Goal: Information Seeking & Learning: Learn about a topic

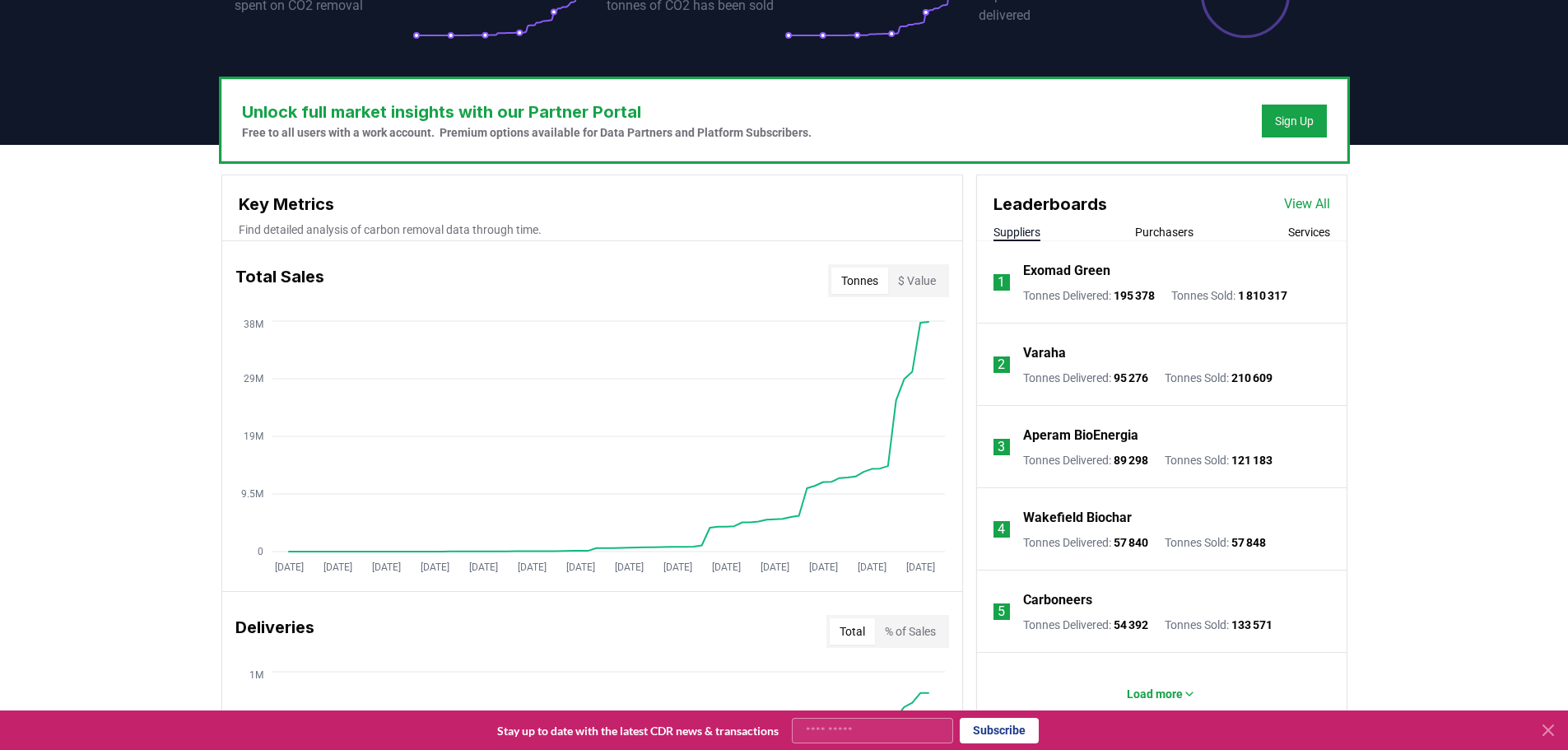
scroll to position [494, 0]
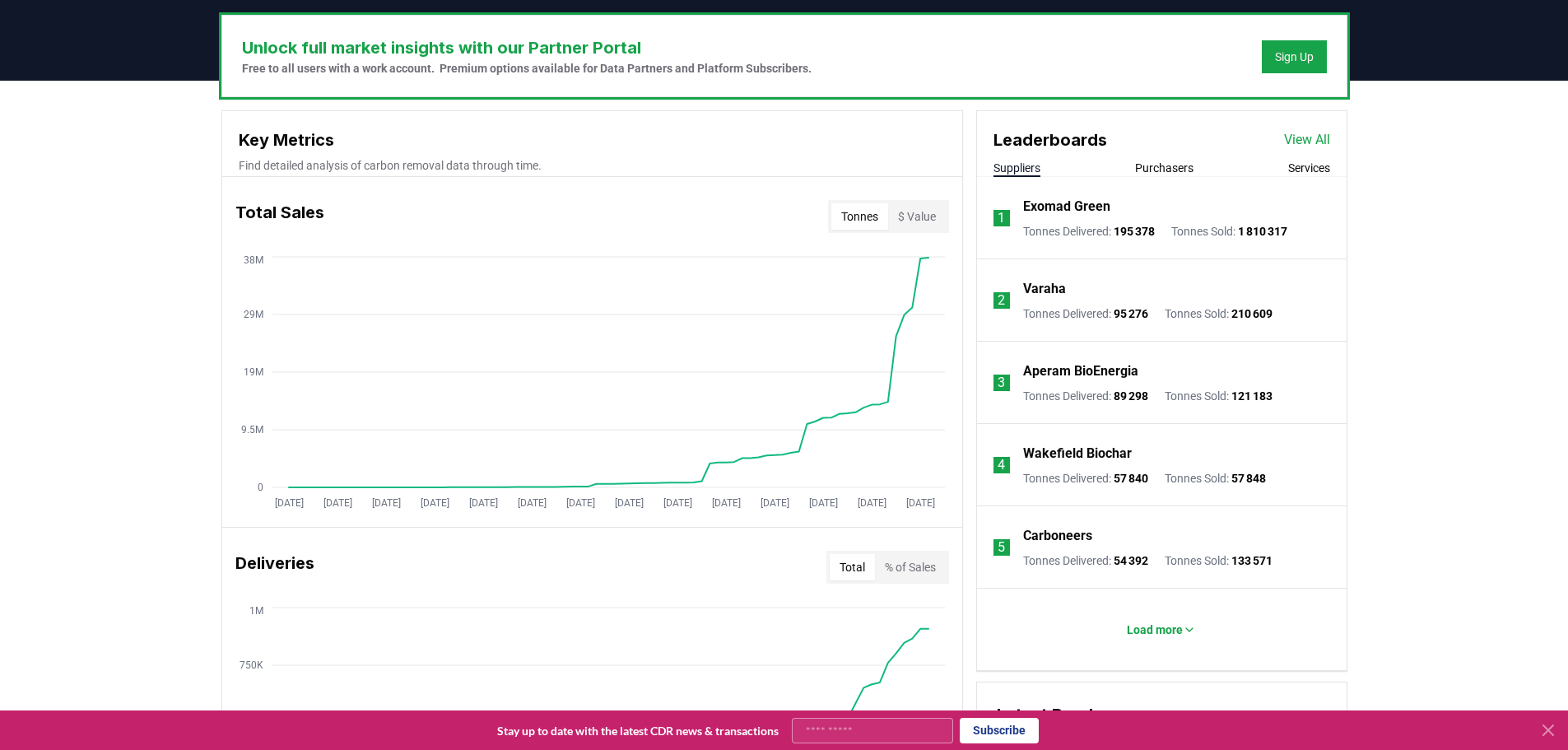
click at [1172, 157] on div "Leaderboards View All Suppliers Purchasers Services" at bounding box center [1162, 143] width 369 height 66
click at [1168, 166] on button "Purchasers" at bounding box center [1164, 168] width 58 height 17
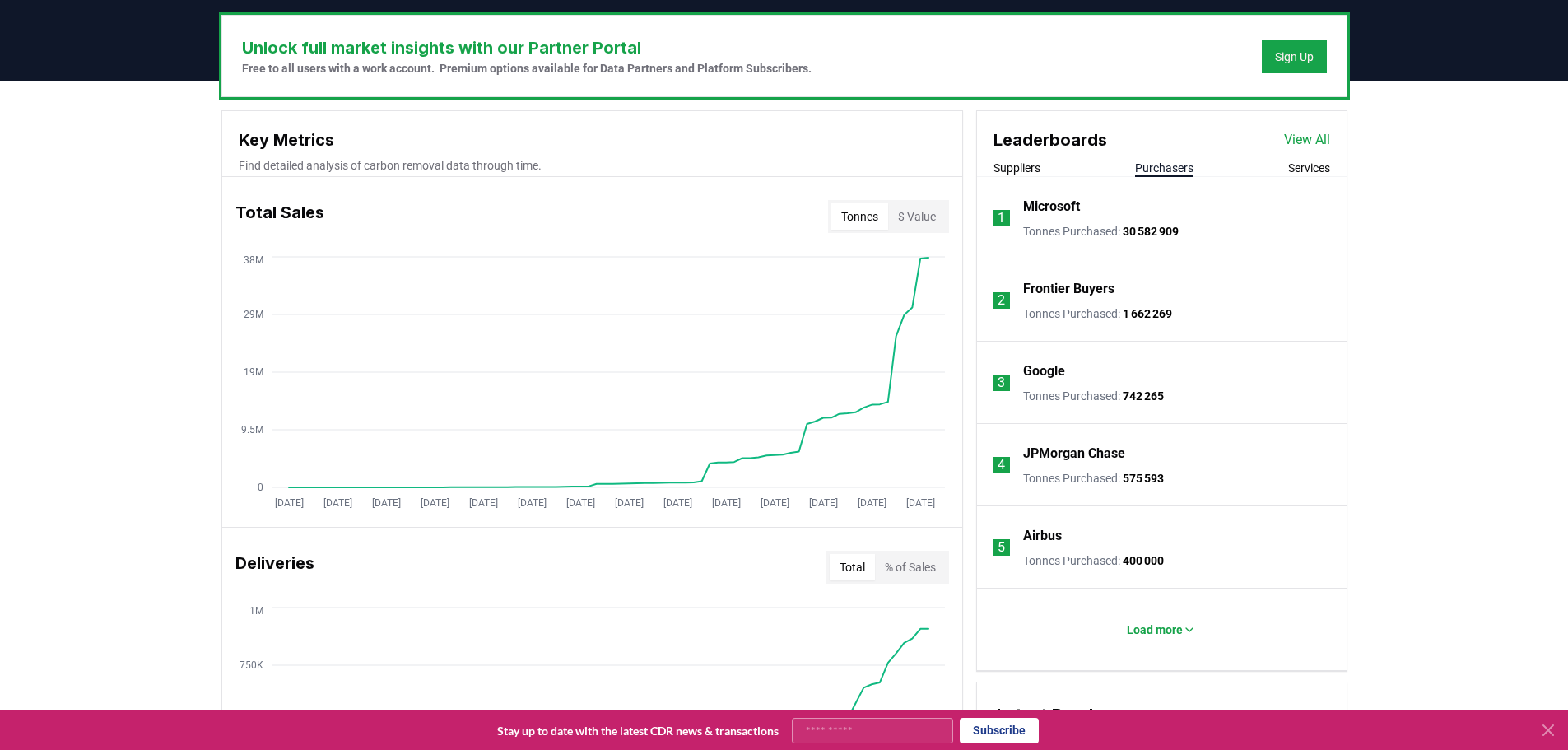
click at [1027, 170] on button "Suppliers" at bounding box center [1017, 168] width 47 height 17
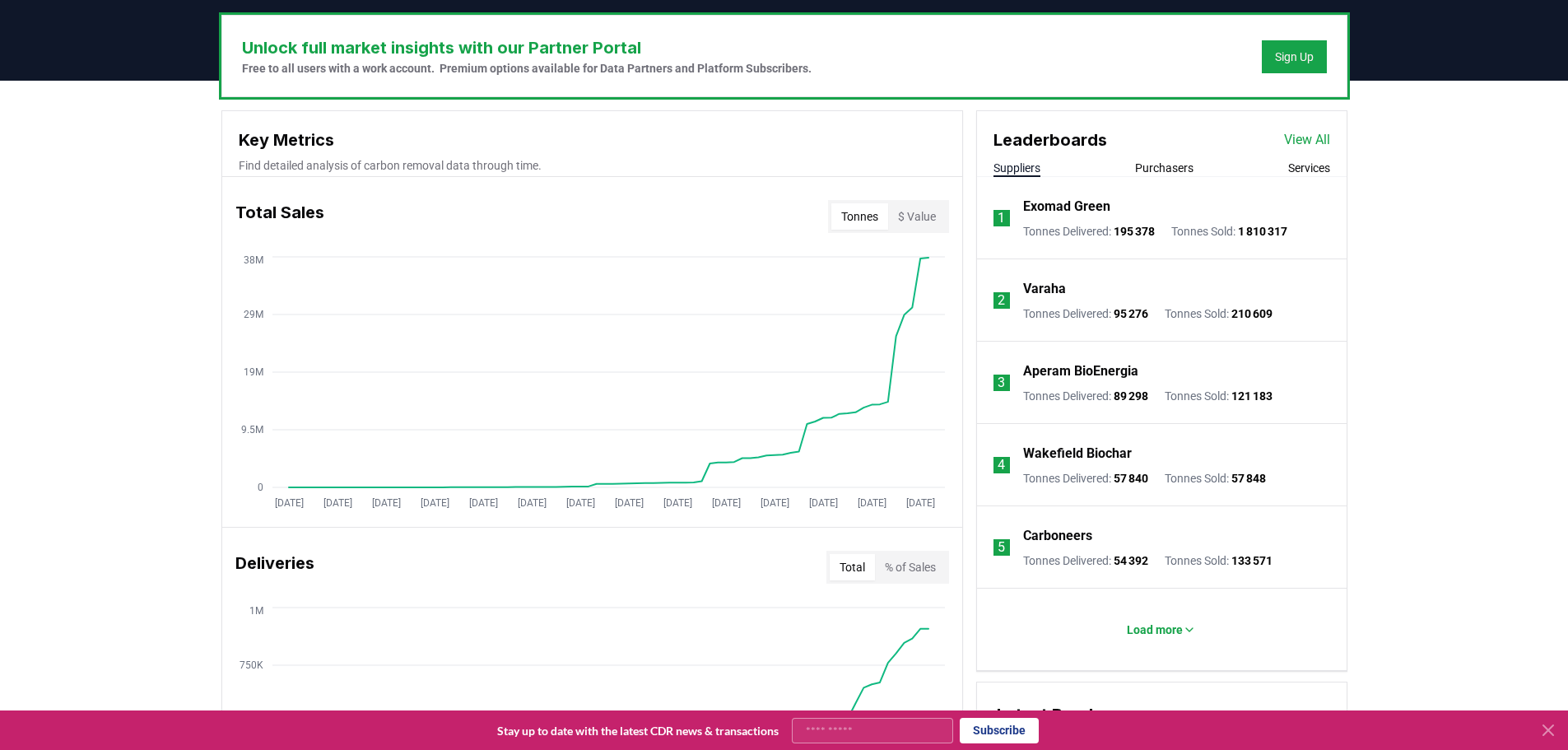
click at [1063, 209] on p "Exomad Green" at bounding box center [1067, 207] width 88 height 20
click at [1049, 289] on p "Varaha" at bounding box center [1044, 289] width 43 height 20
click at [1073, 369] on p "Aperam BioEnergia" at bounding box center [1081, 371] width 115 height 20
click at [1090, 454] on p "Wakefield Biochar" at bounding box center [1078, 454] width 108 height 20
click at [1085, 539] on p "Carboneers" at bounding box center [1058, 536] width 69 height 20
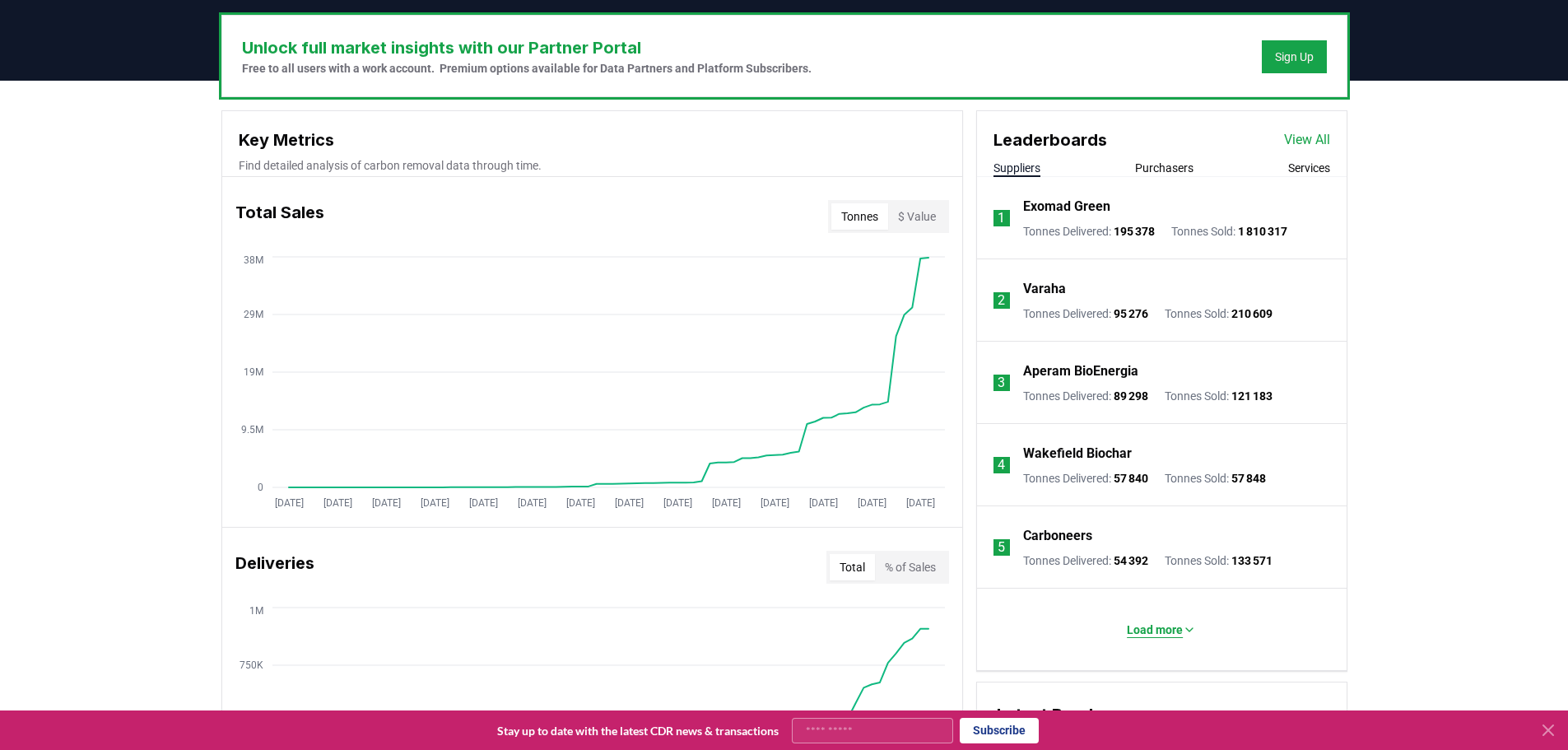
click at [1145, 626] on p "Load more" at bounding box center [1154, 630] width 56 height 17
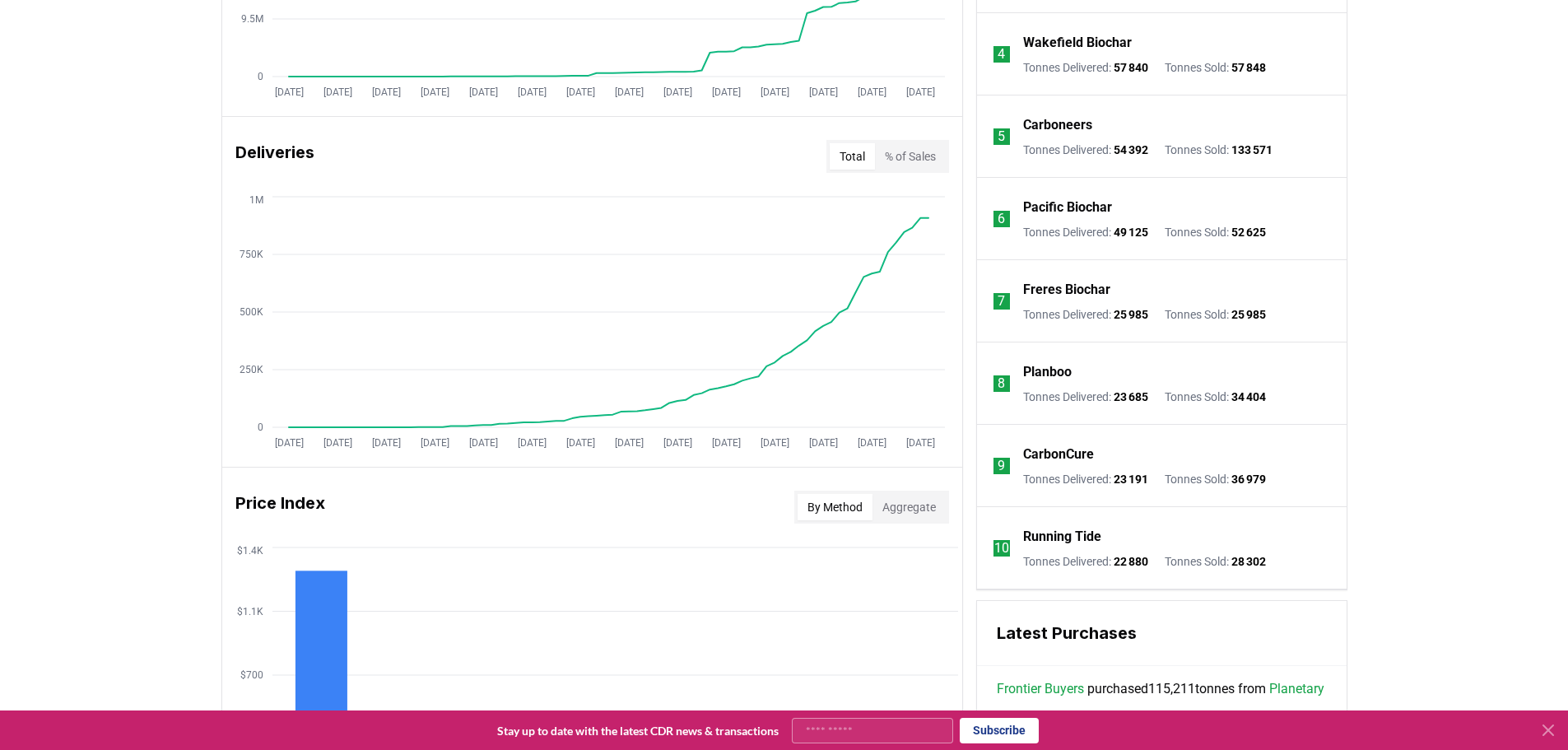
scroll to position [906, 0]
click at [1048, 371] on p "Planboo" at bounding box center [1048, 371] width 48 height 20
click at [1063, 456] on p "CarbonCure" at bounding box center [1058, 454] width 71 height 20
click at [1061, 534] on p "Running Tide" at bounding box center [1063, 536] width 78 height 20
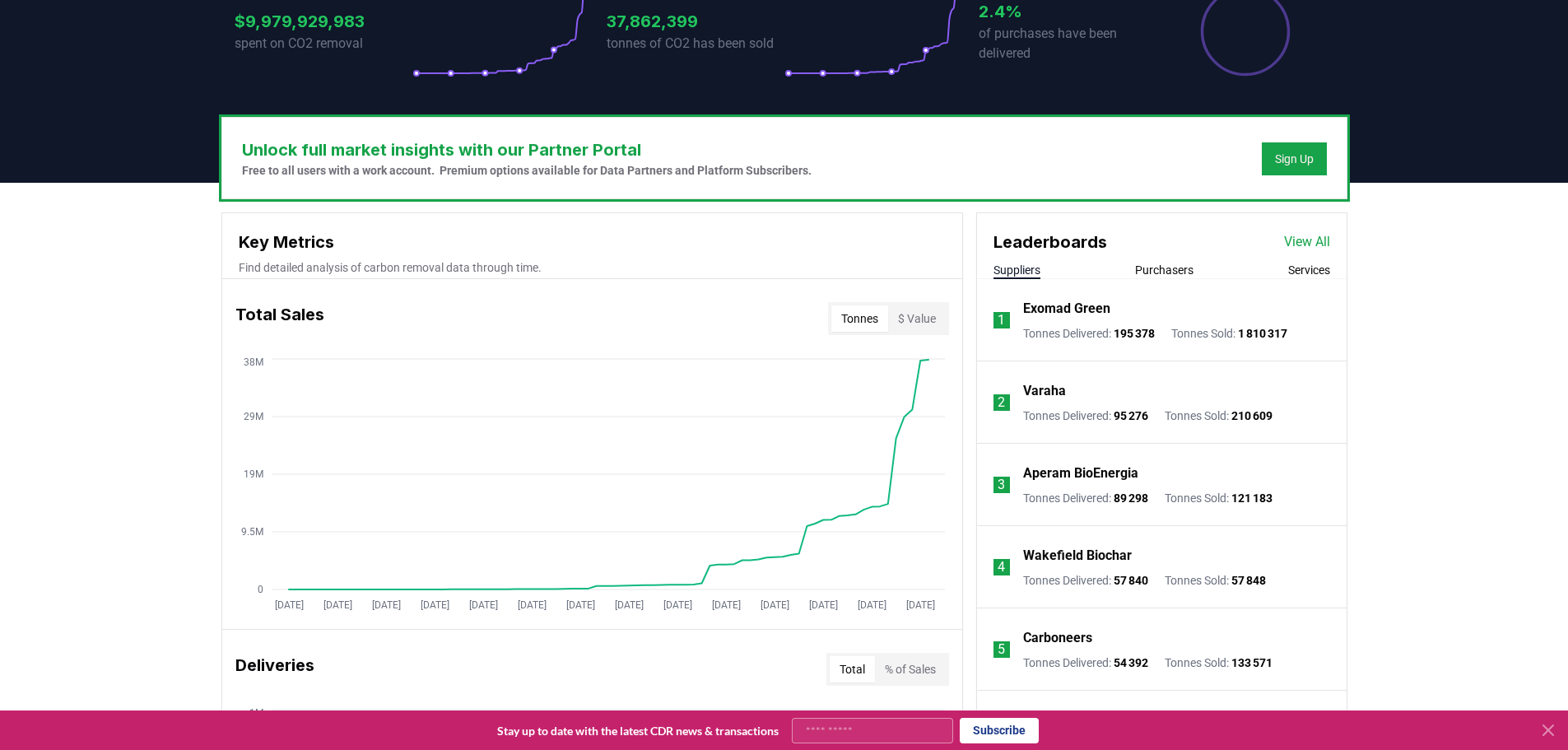
scroll to position [412, 0]
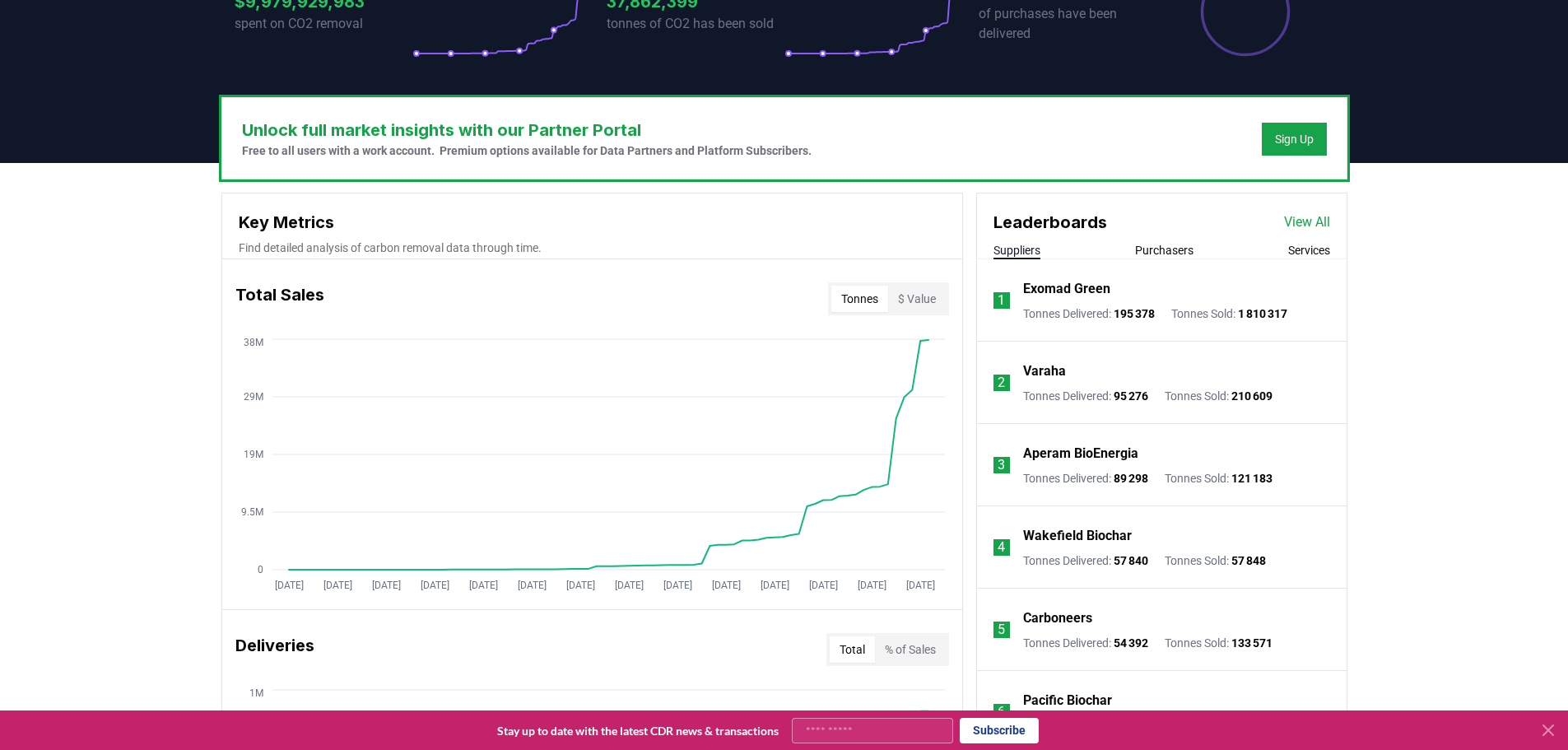
click at [1146, 249] on button "Purchasers" at bounding box center [1164, 250] width 58 height 17
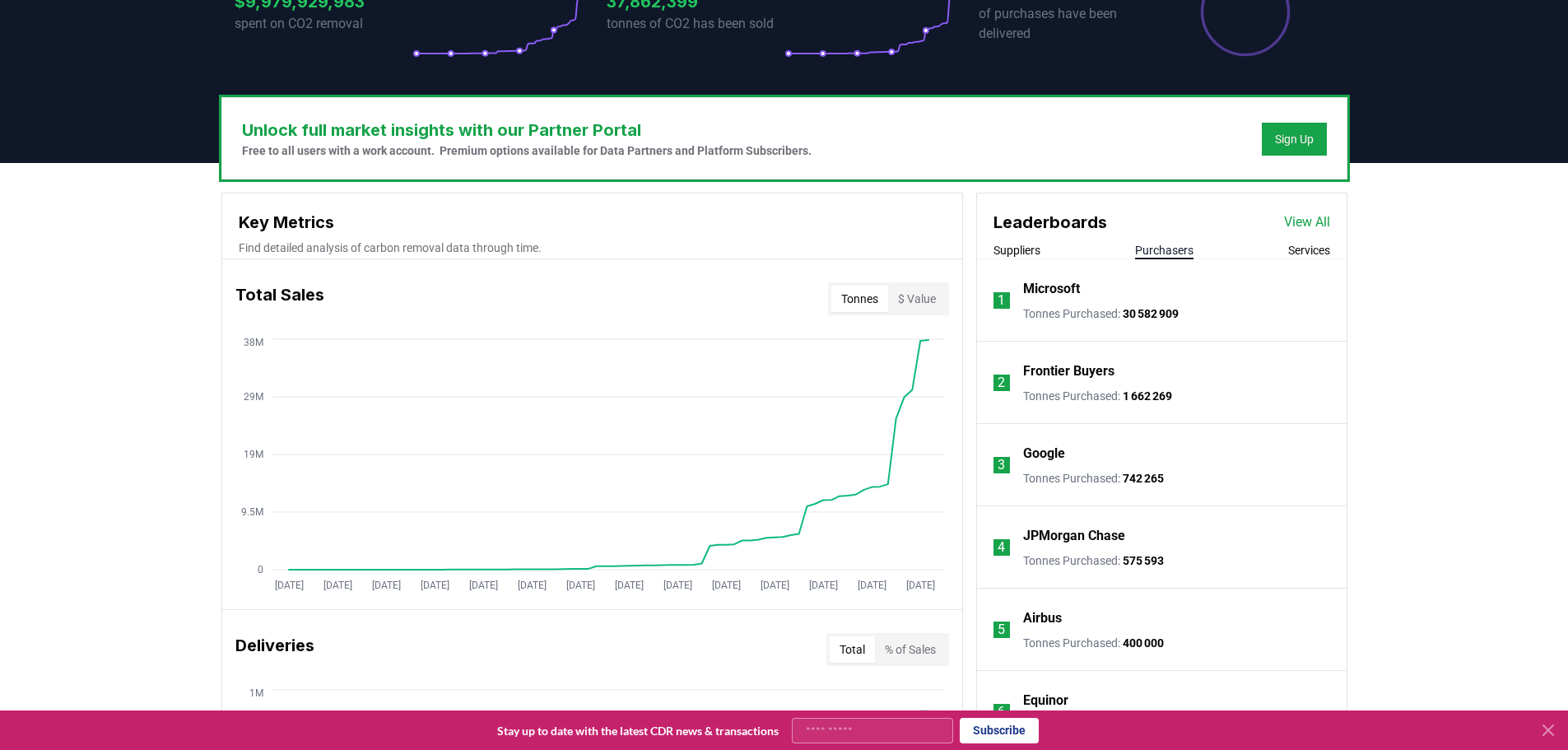
click at [907, 294] on button "$ Value" at bounding box center [917, 299] width 58 height 27
click at [875, 294] on button "Tonnes" at bounding box center [860, 299] width 57 height 27
click at [1305, 253] on button "Services" at bounding box center [1309, 250] width 42 height 17
click at [1310, 250] on button "Services" at bounding box center [1309, 250] width 42 height 17
click at [1175, 250] on button "Purchasers" at bounding box center [1164, 250] width 58 height 17
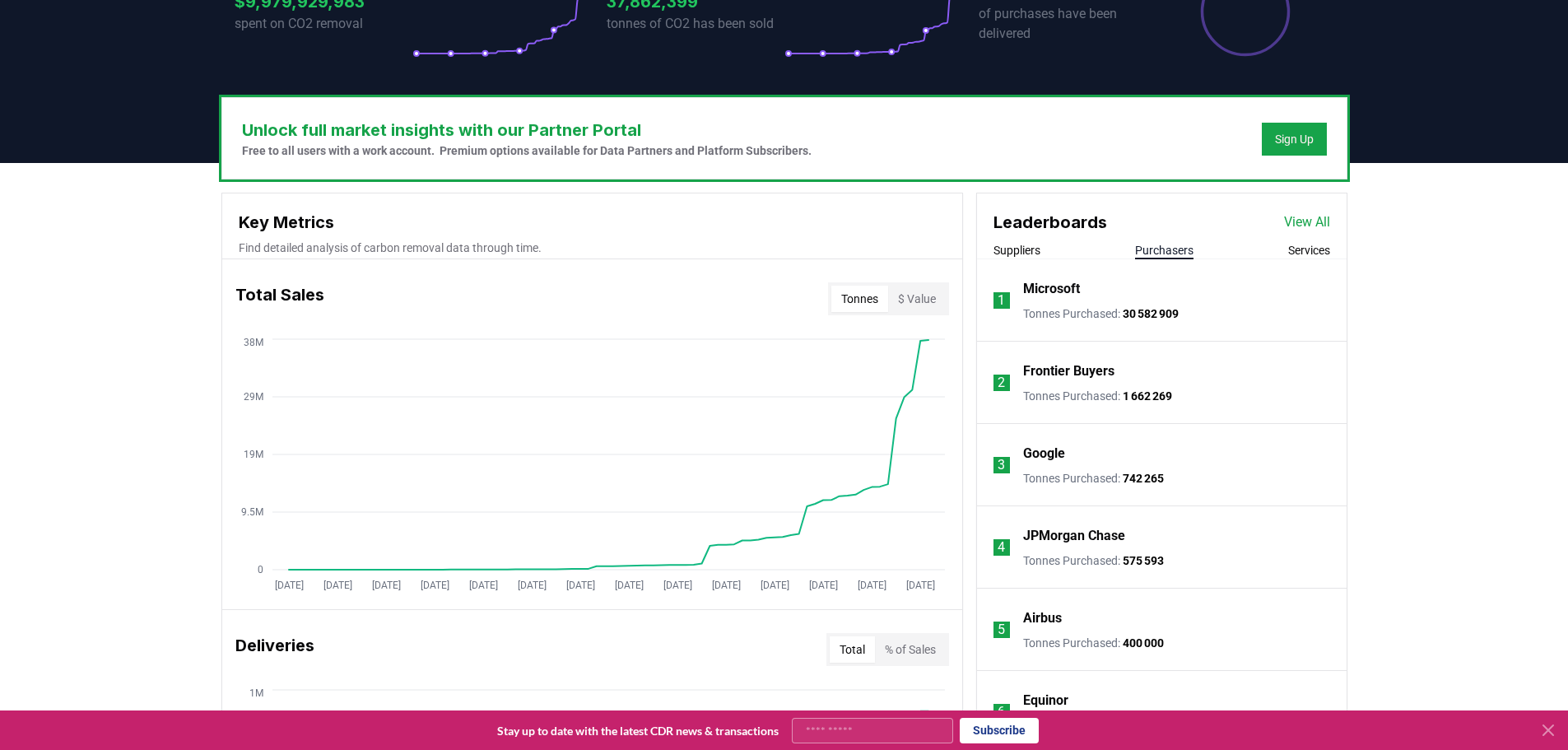
click at [1295, 249] on button "Services" at bounding box center [1309, 250] width 42 height 17
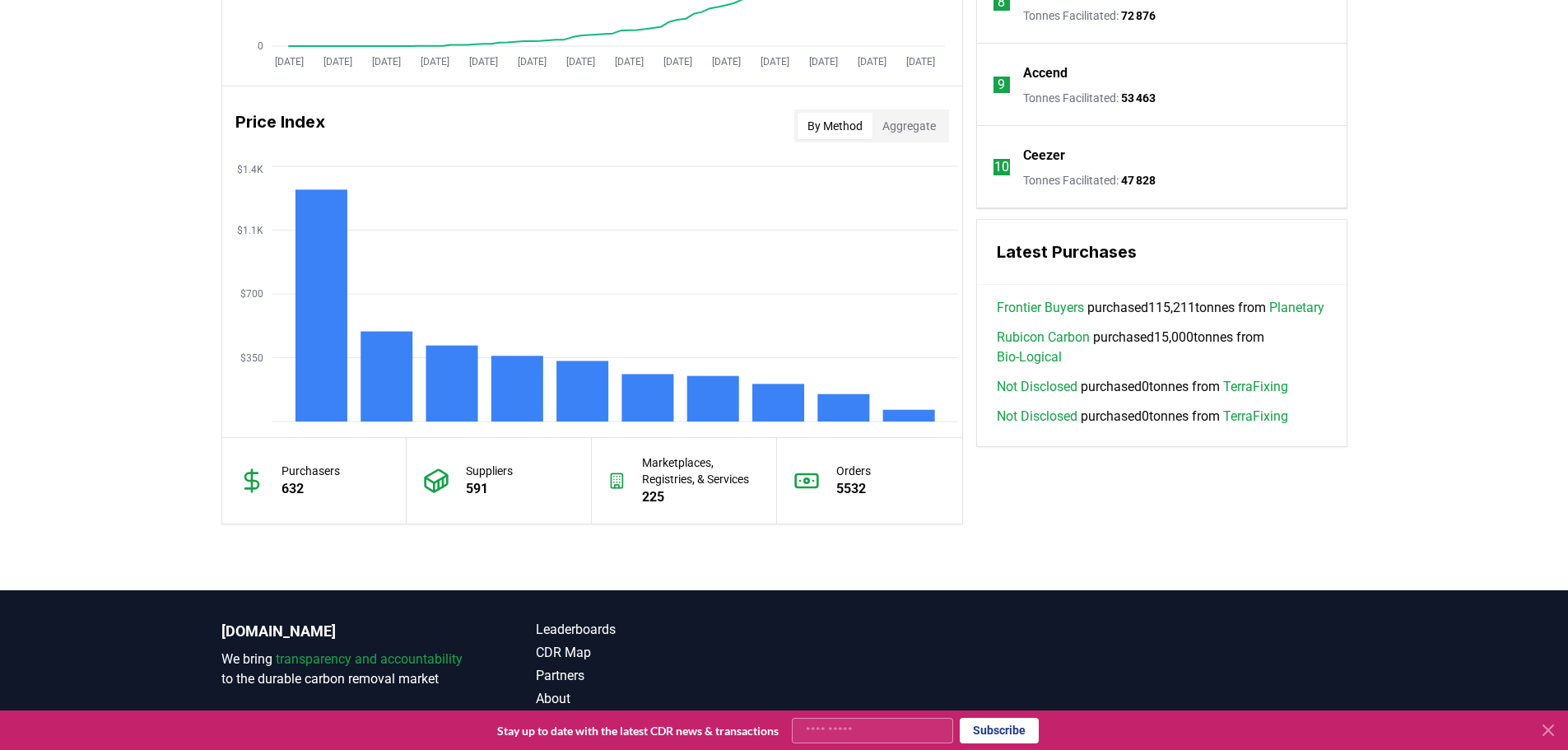
scroll to position [1285, 0]
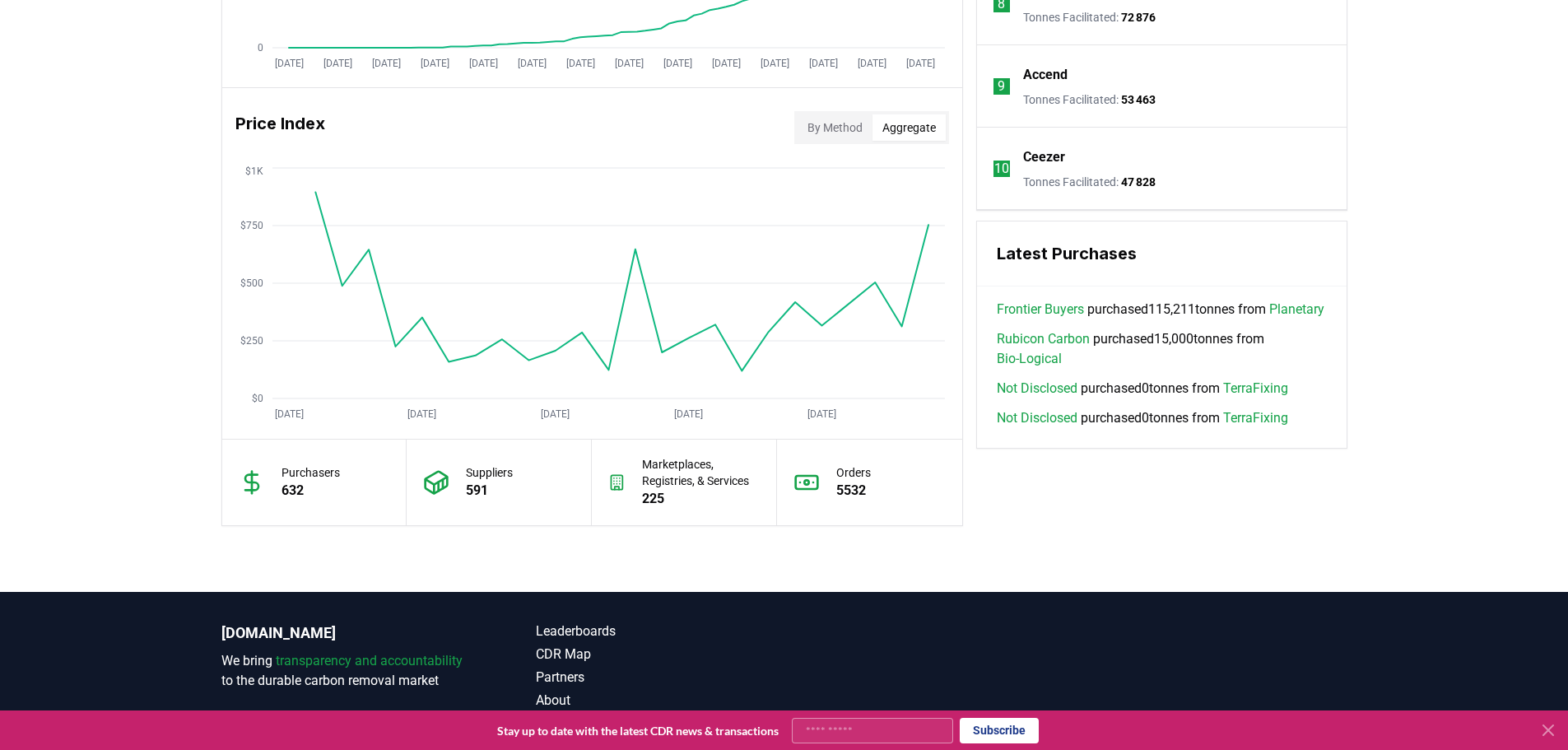
click at [897, 125] on button "Aggregate" at bounding box center [909, 128] width 73 height 27
click at [881, 131] on button "Aggregate" at bounding box center [909, 128] width 73 height 27
click at [918, 133] on button "Aggregate" at bounding box center [909, 128] width 73 height 27
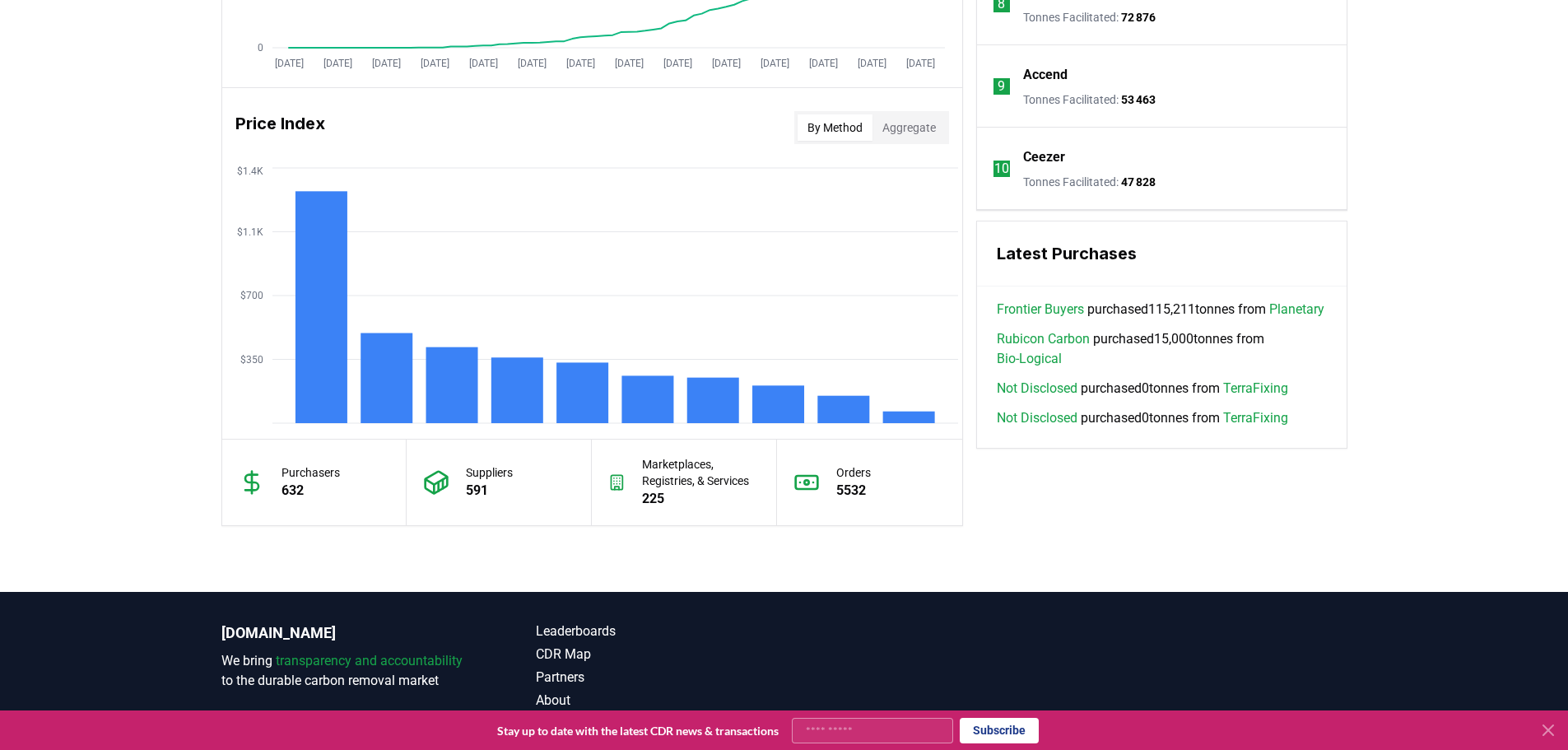
click at [864, 128] on button "By Method" at bounding box center [836, 128] width 75 height 27
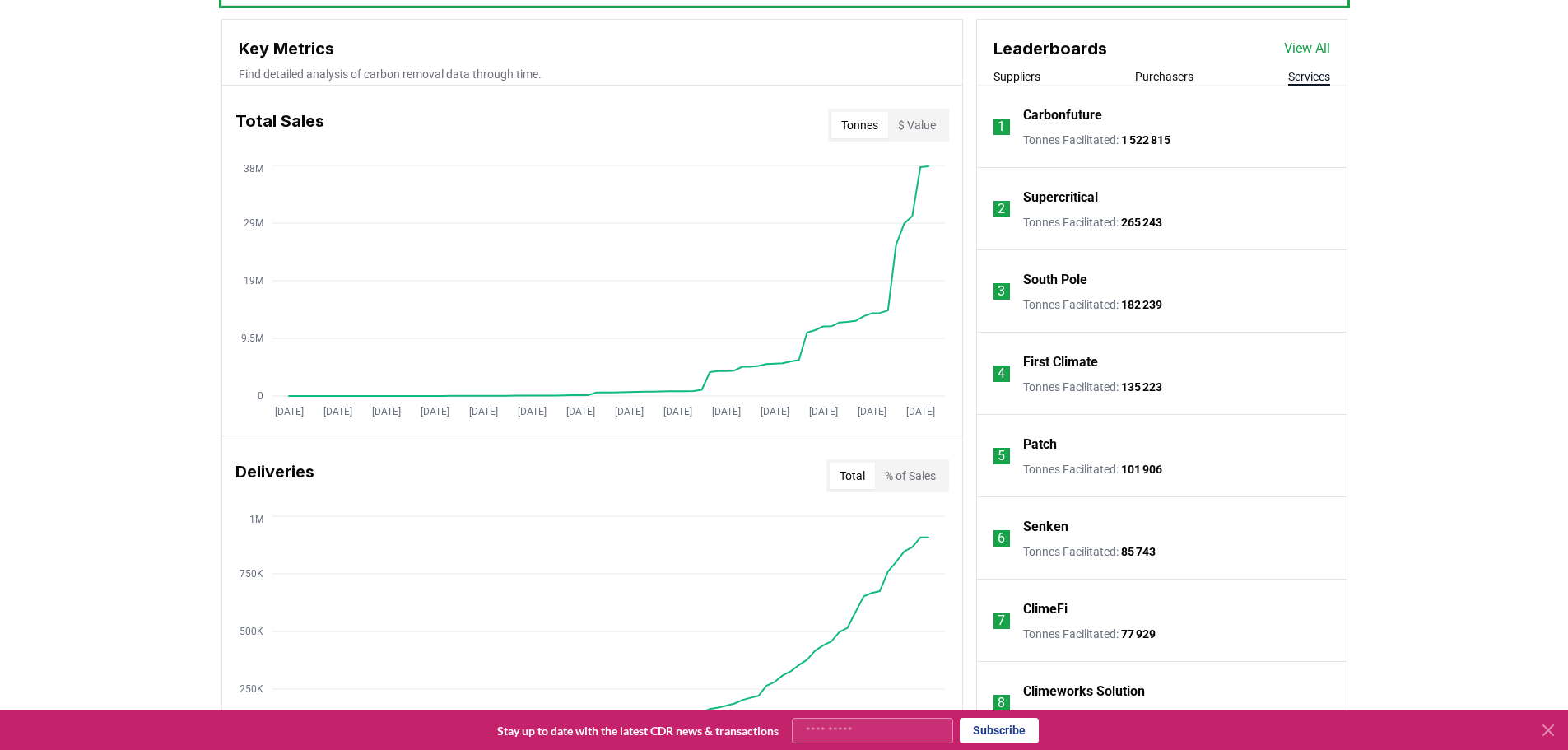
scroll to position [543, 0]
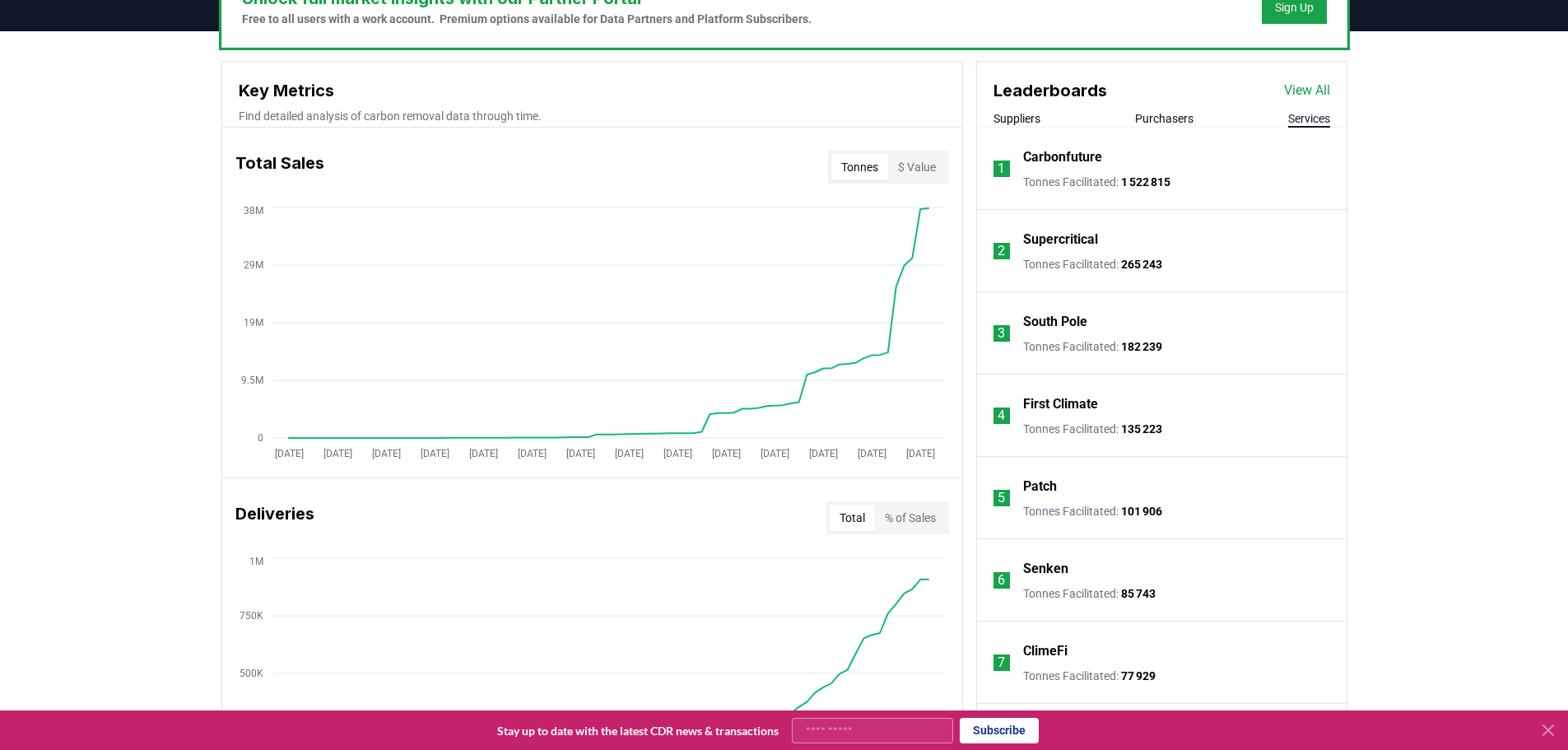
click at [1088, 157] on p "Carbonfuture" at bounding box center [1063, 158] width 79 height 20
click at [1081, 239] on p "Supercritical" at bounding box center [1061, 239] width 75 height 20
click at [1048, 315] on p "South Pole" at bounding box center [1055, 322] width 64 height 20
click at [1064, 403] on p "First Climate" at bounding box center [1061, 405] width 75 height 20
click at [1040, 486] on p "Patch" at bounding box center [1040, 487] width 33 height 20
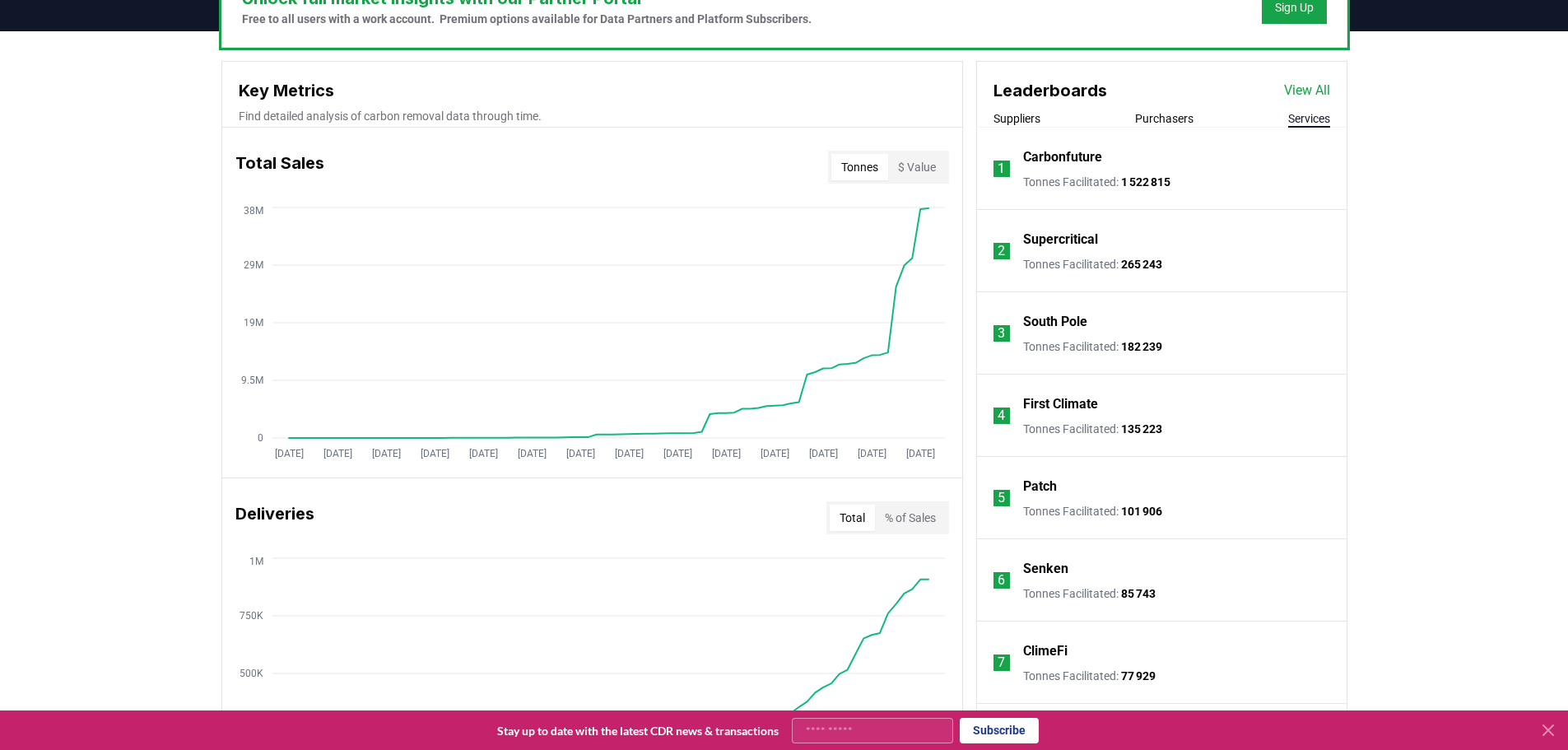
click at [1037, 565] on p "Senken" at bounding box center [1046, 569] width 45 height 20
click at [1031, 649] on p "ClimeFi" at bounding box center [1045, 652] width 44 height 20
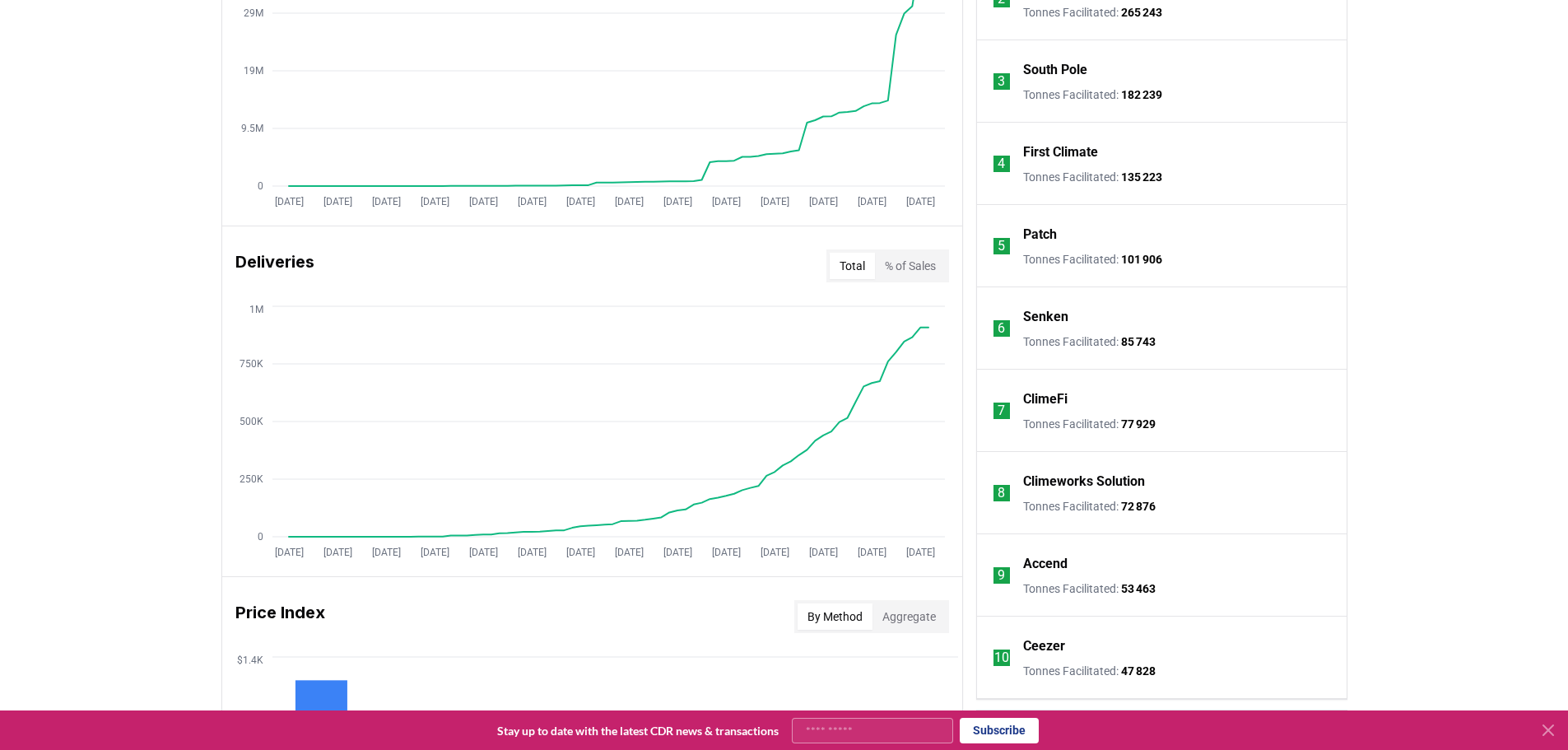
scroll to position [873, 0]
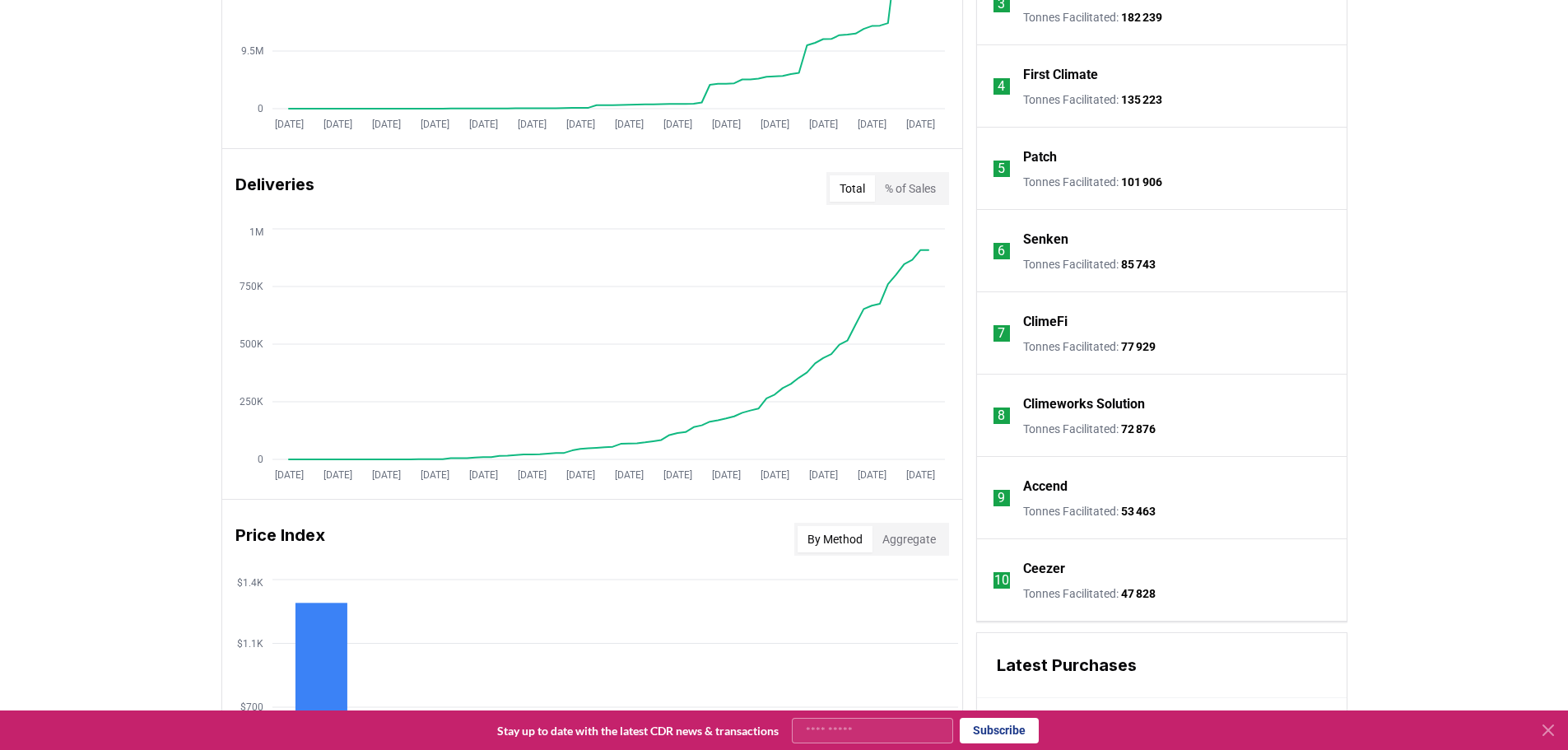
click at [1042, 403] on p "Climeworks Solution" at bounding box center [1084, 405] width 122 height 20
click at [1037, 488] on p "Accend" at bounding box center [1045, 487] width 44 height 20
click at [1048, 571] on p "Ceezer" at bounding box center [1044, 569] width 42 height 20
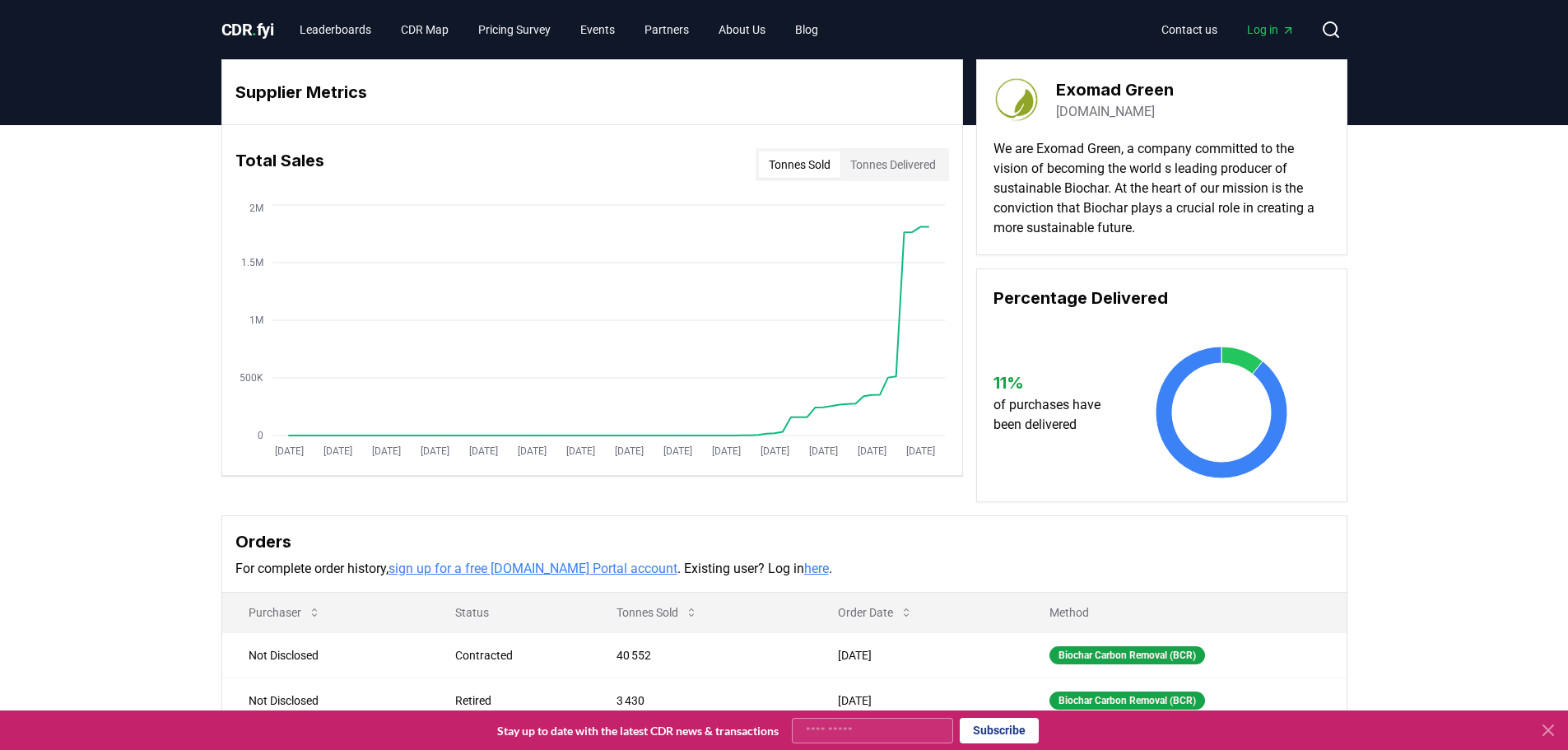
click at [1098, 110] on link "exomadgreen.com" at bounding box center [1105, 112] width 98 height 20
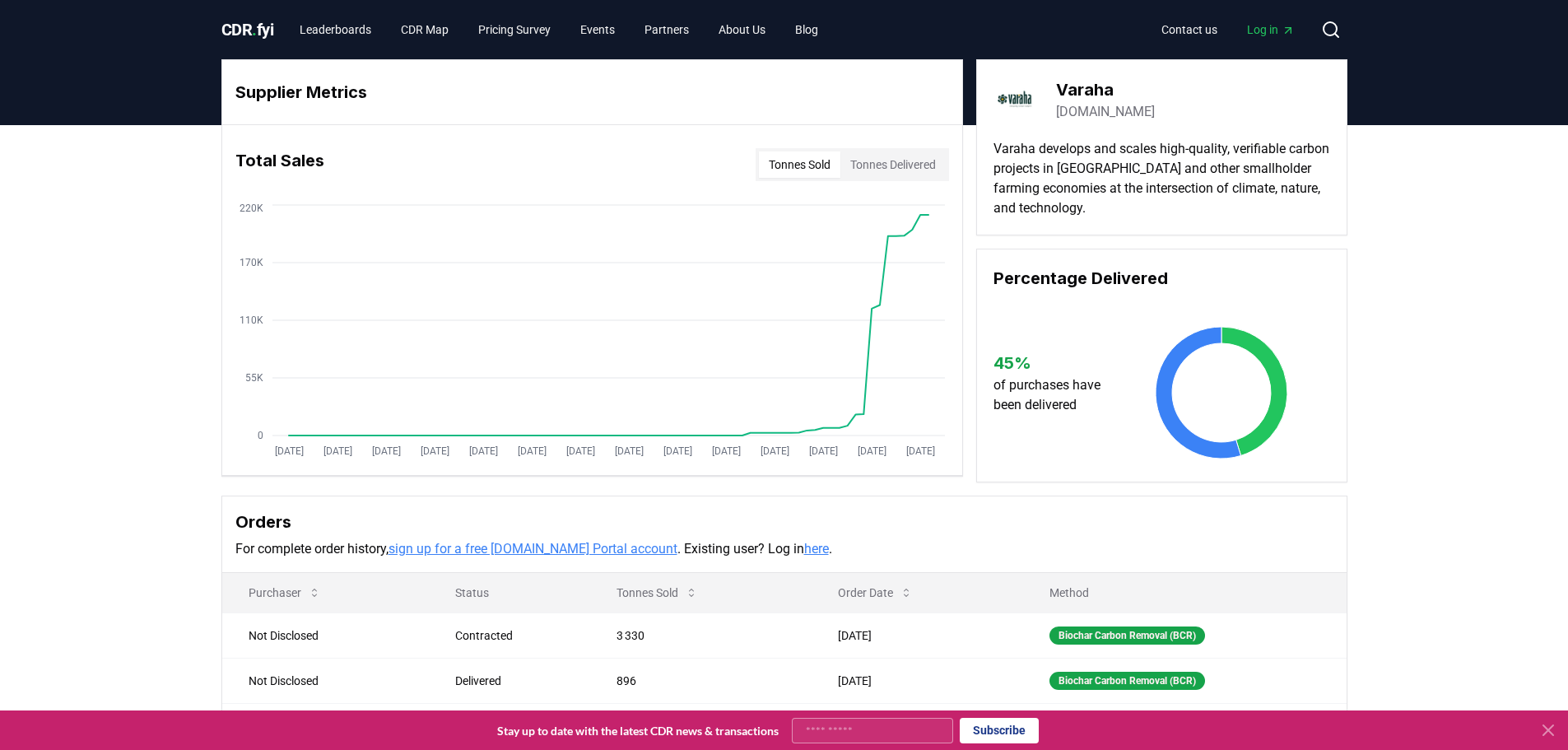
click at [1095, 106] on link "varaha.earth" at bounding box center [1105, 112] width 98 height 20
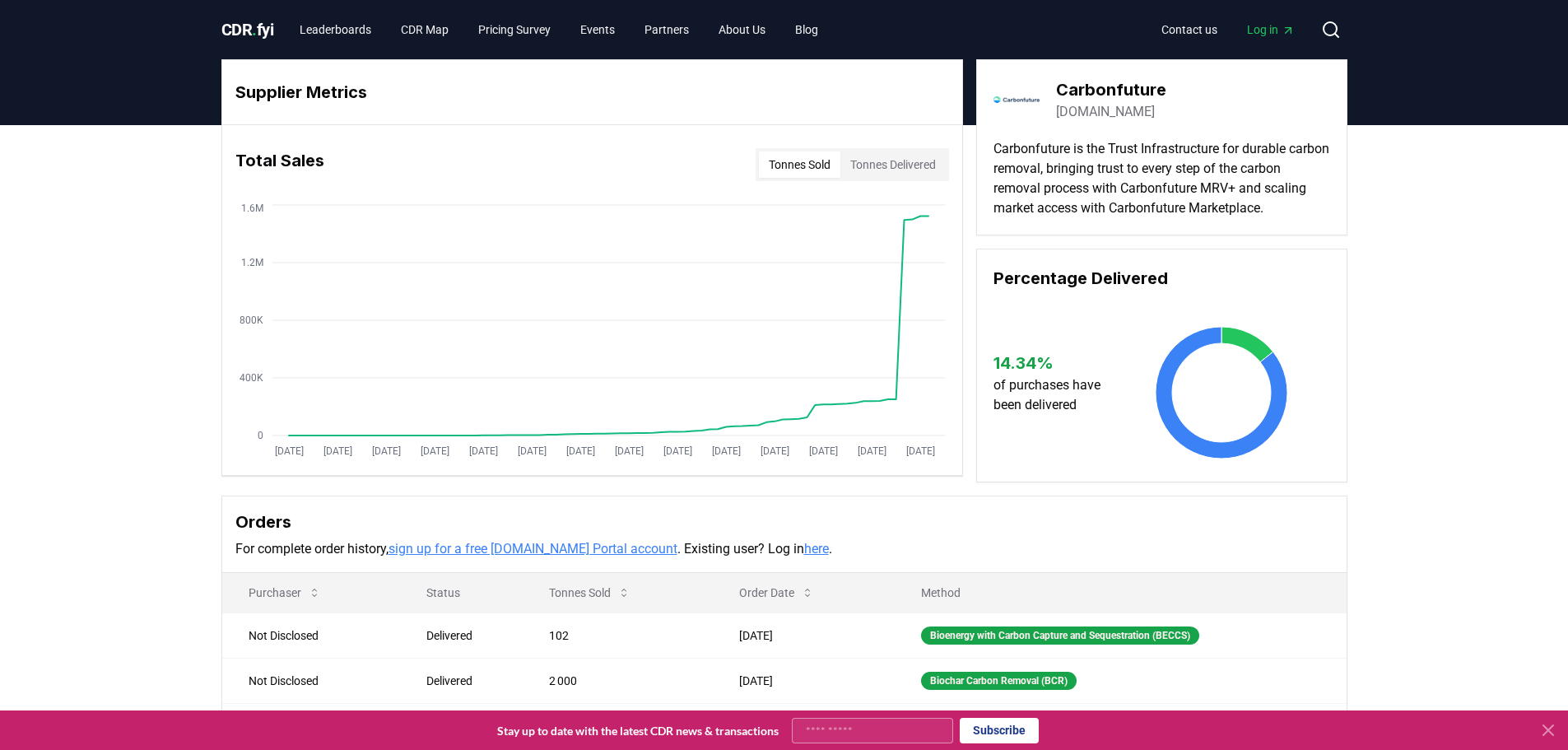
click at [1087, 118] on link "carbonfuture.earth" at bounding box center [1105, 112] width 98 height 20
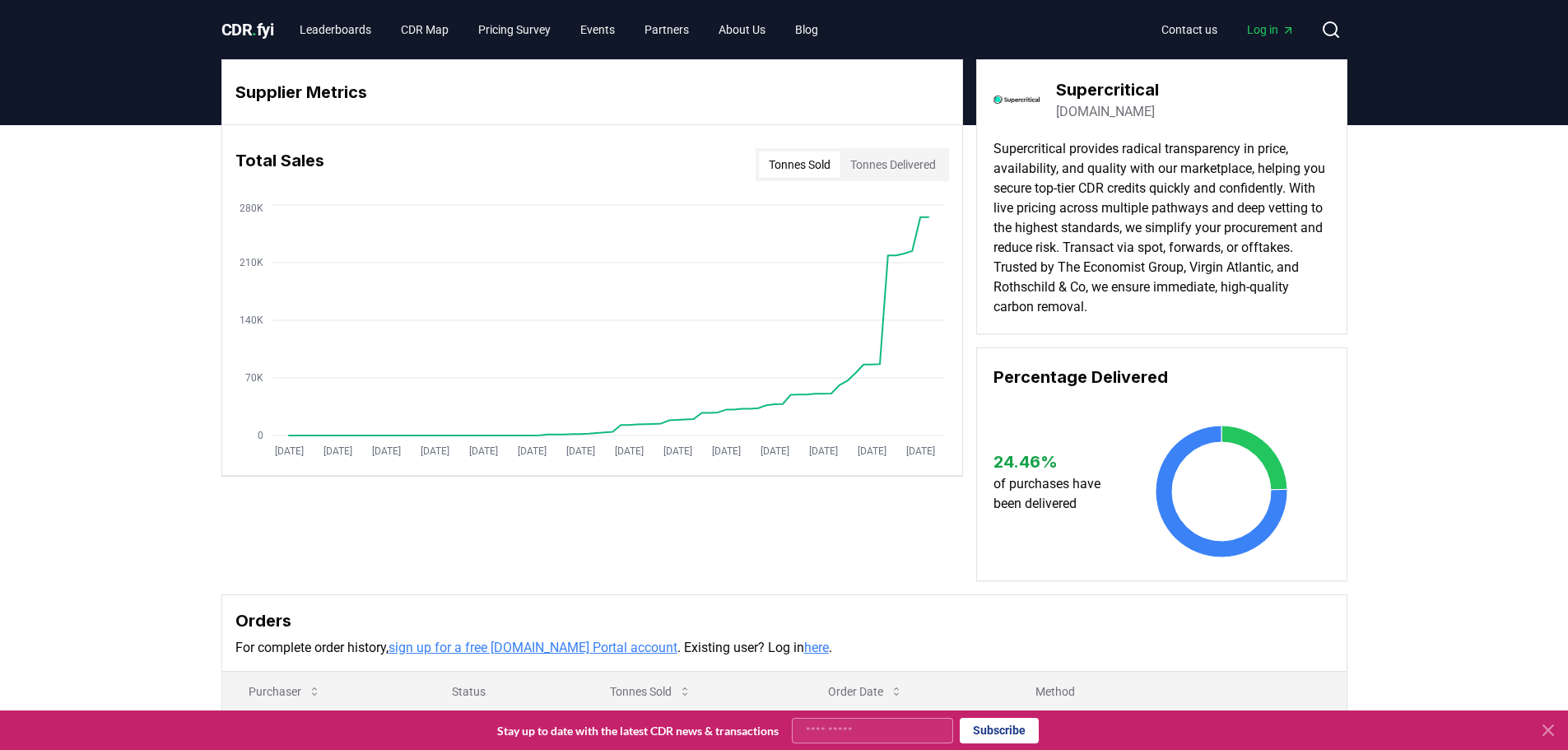
click at [1083, 113] on link "[DOMAIN_NAME]" at bounding box center [1105, 112] width 98 height 20
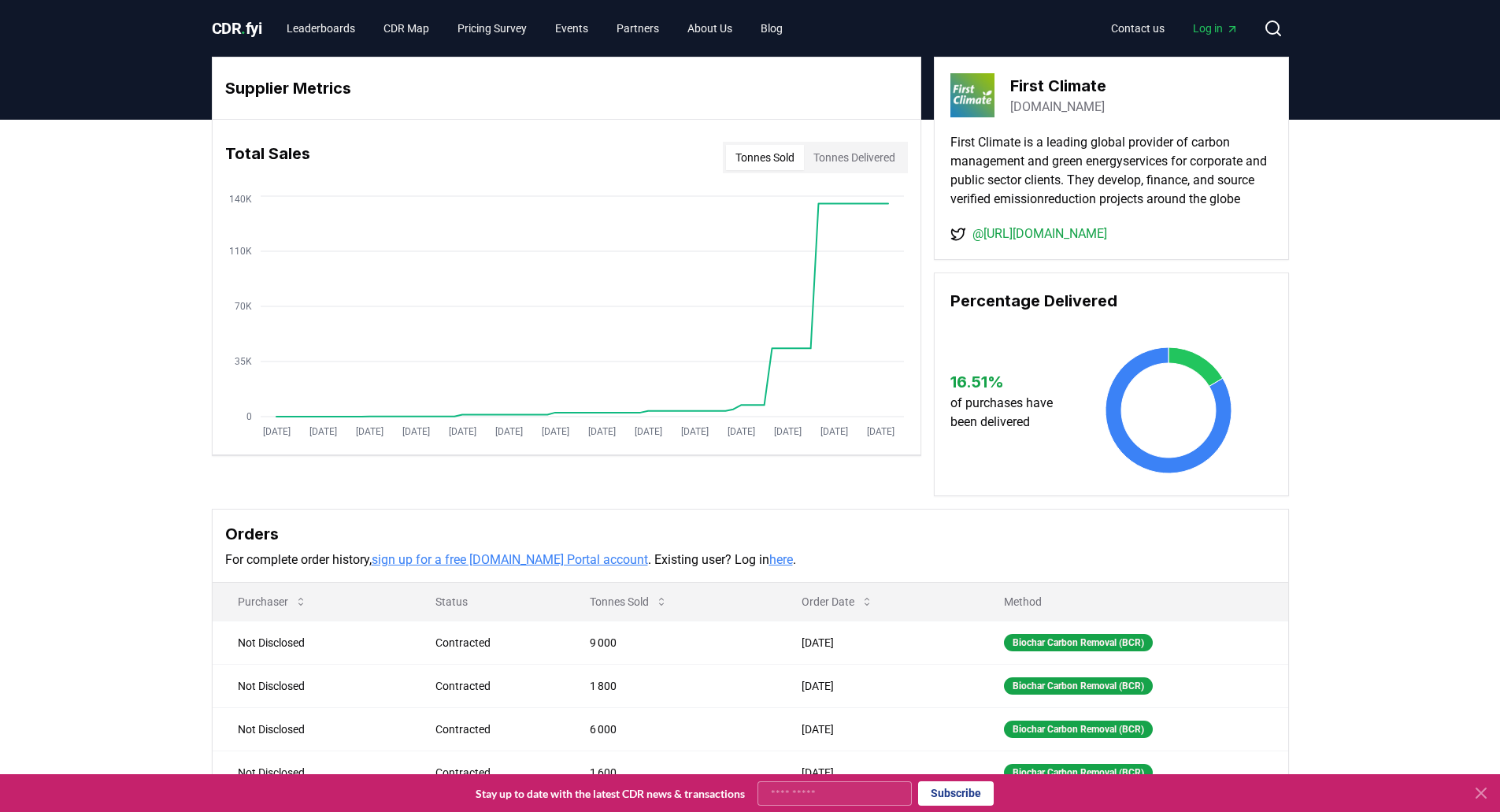
click at [1036, 105] on link "firstclimate.com" at bounding box center [1057, 107] width 94 height 19
